Goal: Transaction & Acquisition: Purchase product/service

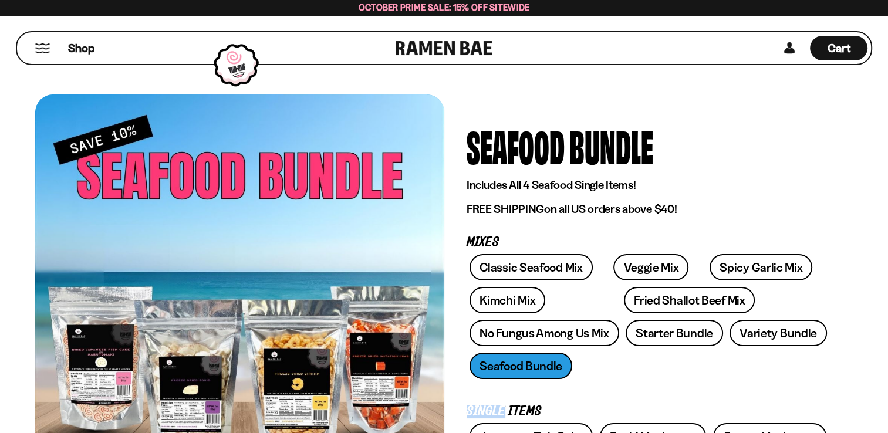
click at [642, 372] on div "Classic Seafood Mix Veggie Mix Spicy Garlic Mix Kimchi Mix Fried Shallot Beef M…" at bounding box center [649, 319] width 364 height 131
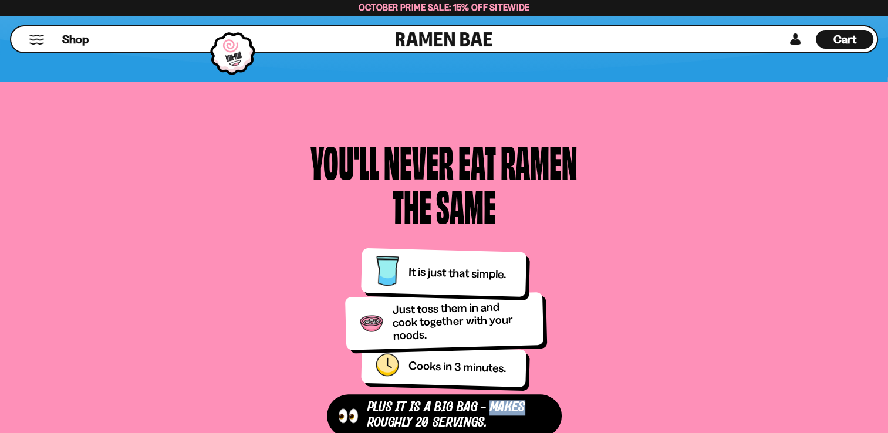
scroll to position [1153, 0]
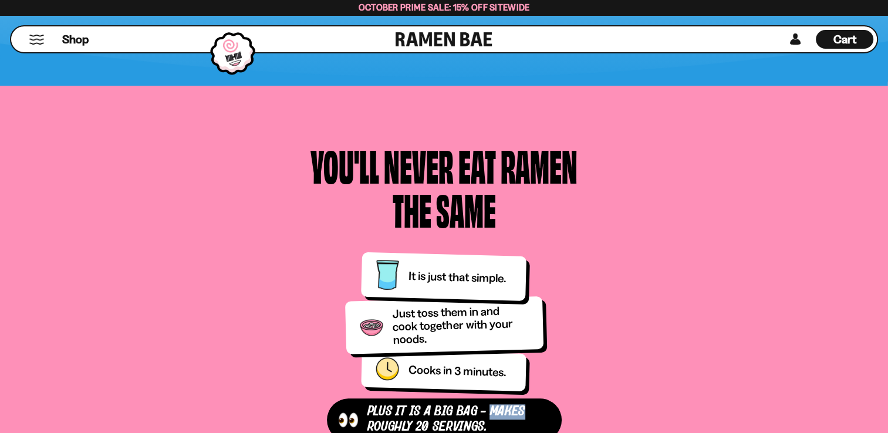
click at [635, 253] on div "You'll Never Eat Ramen the Same Plus It is a Big Bag - makes roughly 20 serving…" at bounding box center [443, 292] width 395 height 298
click at [225, 321] on div "You'll Never Eat Ramen the Same Plus It is a Big Bag - makes roughly 20 serving…" at bounding box center [443, 292] width 807 height 298
click at [62, 45] on span "Shop" at bounding box center [75, 40] width 29 height 18
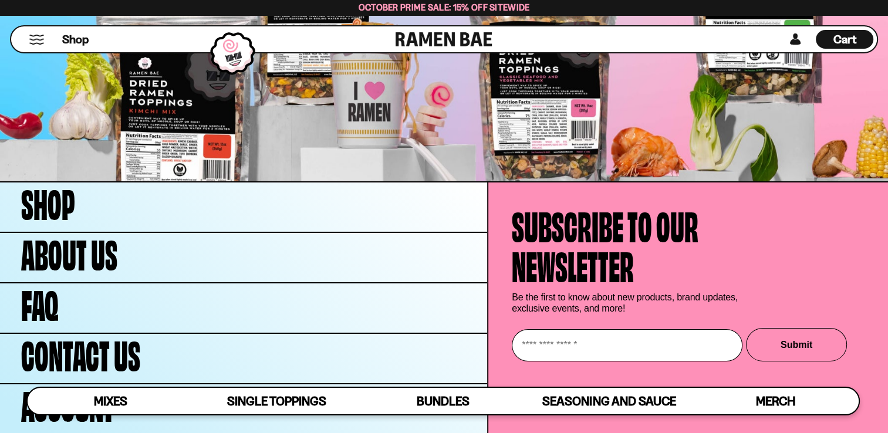
scroll to position [3941, 0]
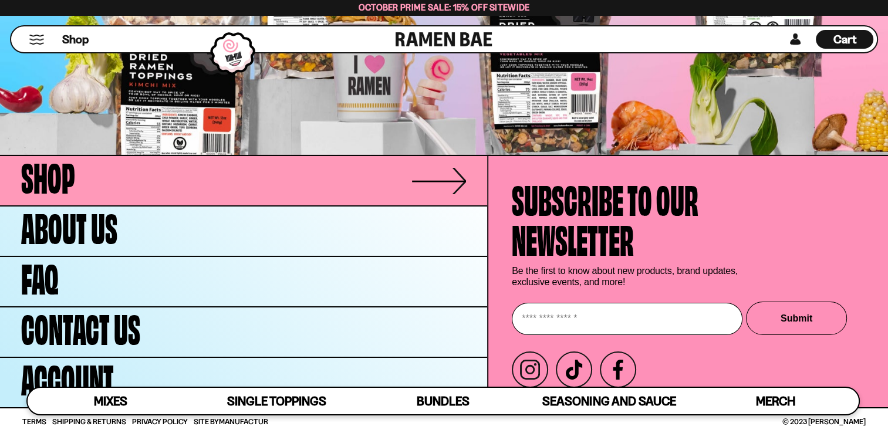
click at [405, 180] on link "Shop" at bounding box center [243, 180] width 487 height 49
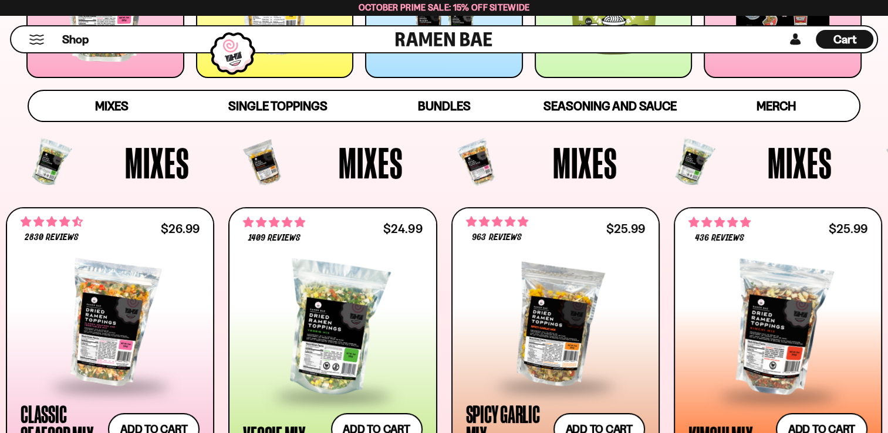
scroll to position [330, 0]
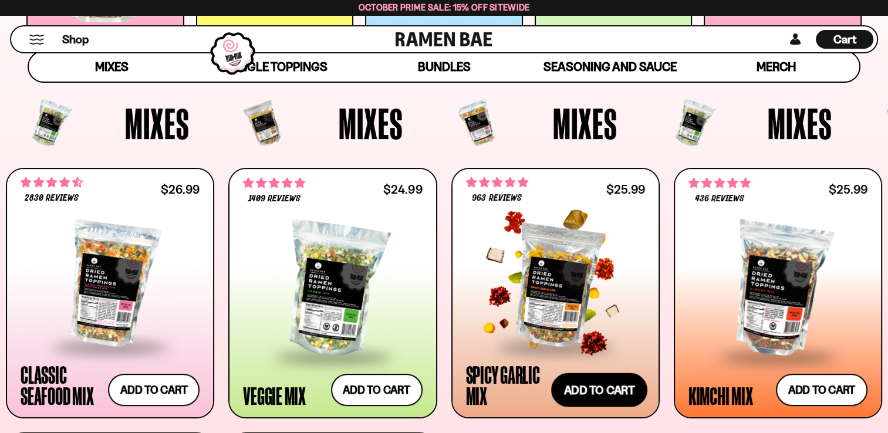
click at [561, 407] on button "Add to cart Add ― Regular price $25.99 Regular price Sale price $25.99 Unit pri…" at bounding box center [599, 390] width 96 height 34
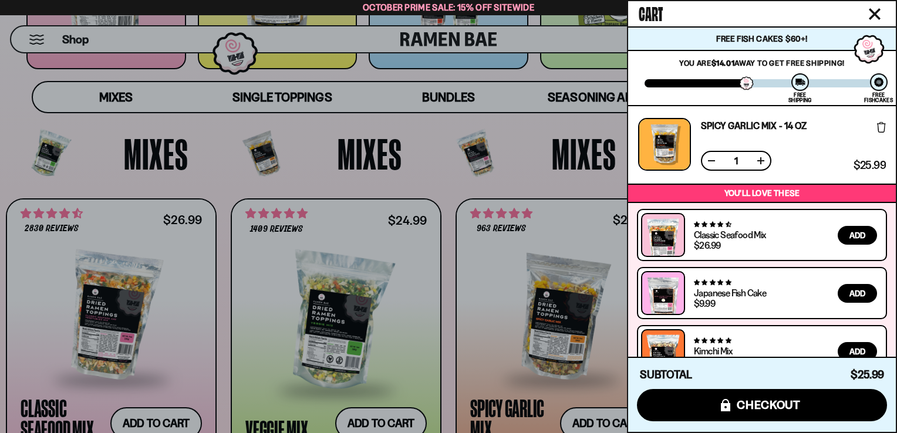
click at [529, 385] on div at bounding box center [448, 216] width 897 height 433
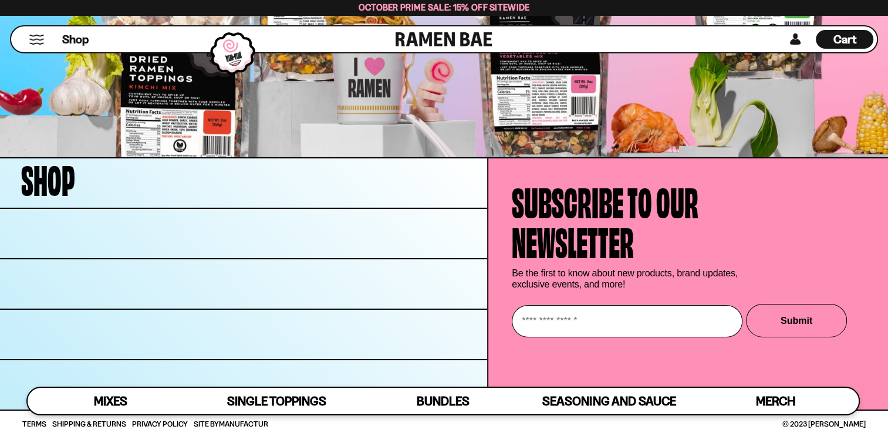
scroll to position [3941, 0]
